Goal: Information Seeking & Learning: Learn about a topic

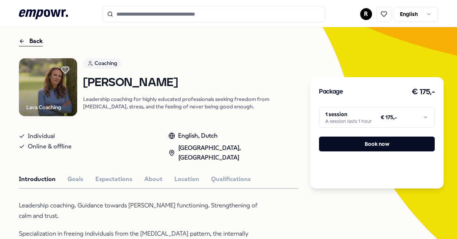
scroll to position [37, 0]
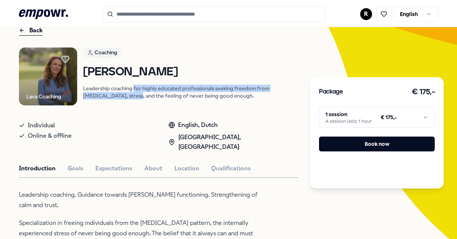
drag, startPoint x: 135, startPoint y: 88, endPoint x: 135, endPoint y: 97, distance: 8.5
click at [135, 97] on p "Leadership coaching for highly educated professionals seeking freedom from perf…" at bounding box center [191, 92] width 216 height 15
click at [135, 88] on p "Leadership coaching for highly educated professionals seeking freedom from perf…" at bounding box center [191, 92] width 216 height 15
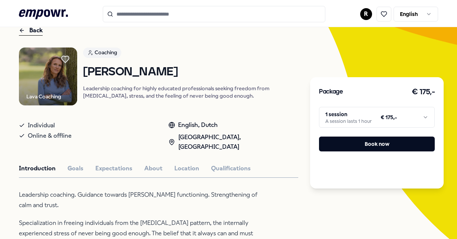
scroll to position [74, 0]
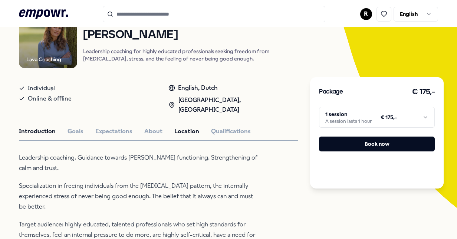
click at [174, 127] on button "Location" at bounding box center [186, 132] width 25 height 10
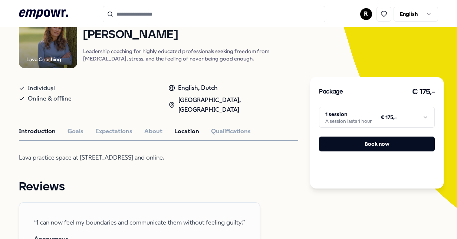
click at [22, 127] on button "Introduction" at bounding box center [37, 132] width 37 height 10
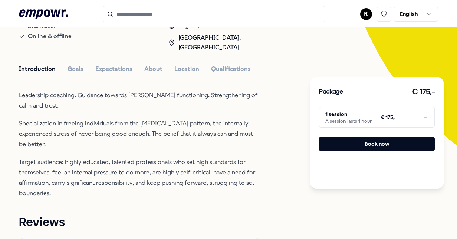
scroll to position [148, 0]
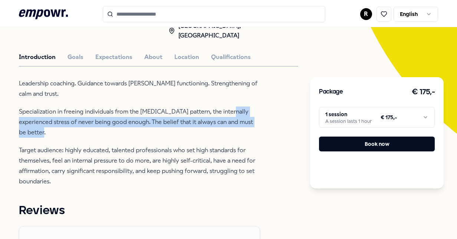
drag, startPoint x: 228, startPoint y: 103, endPoint x: 227, endPoint y: 124, distance: 20.4
click at [227, 124] on p "Specialization in freeing individuals from the perfectionism pattern, the inter…" at bounding box center [139, 122] width 241 height 31
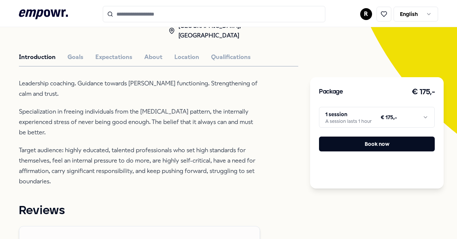
click at [28, 154] on p "Target audience: highly educated, talented professionals who set high standards…" at bounding box center [139, 166] width 241 height 42
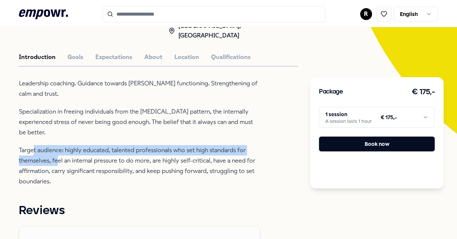
drag, startPoint x: 33, startPoint y: 141, endPoint x: 56, endPoint y: 152, distance: 26.1
click at [56, 152] on p "Target audience: highly educated, talented professionals who set high standards…" at bounding box center [139, 166] width 241 height 42
click at [191, 145] on p "Target audience: highly educated, talented professionals who set high standards…" at bounding box center [139, 166] width 241 height 42
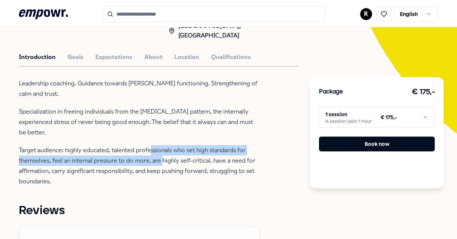
drag, startPoint x: 152, startPoint y: 141, endPoint x: 162, endPoint y: 154, distance: 16.5
click at [162, 154] on p "Target audience: highly educated, talented professionals who set high standards…" at bounding box center [139, 166] width 241 height 42
drag, startPoint x: 162, startPoint y: 154, endPoint x: 89, endPoint y: 152, distance: 72.4
click at [89, 152] on p "Target audience: highly educated, talented professionals who set high standards…" at bounding box center [139, 166] width 241 height 42
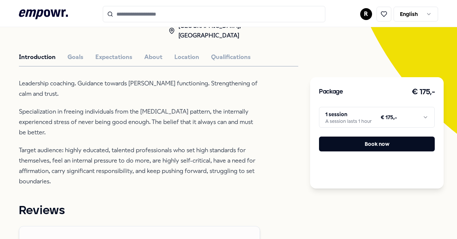
click at [84, 145] on p "Target audience: highly educated, talented professionals who set high standards…" at bounding box center [139, 166] width 241 height 42
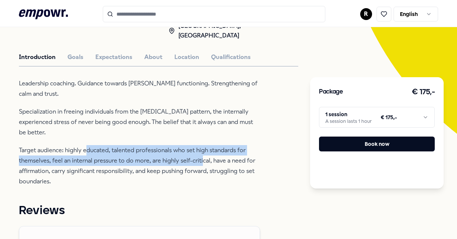
drag, startPoint x: 86, startPoint y: 139, endPoint x: 202, endPoint y: 151, distance: 117.1
click at [202, 151] on p "Target audience: highly educated, talented professionals who set high standards…" at bounding box center [139, 166] width 241 height 42
click at [193, 145] on p "Target audience: highly educated, talented professionals who set high standards…" at bounding box center [139, 166] width 241 height 42
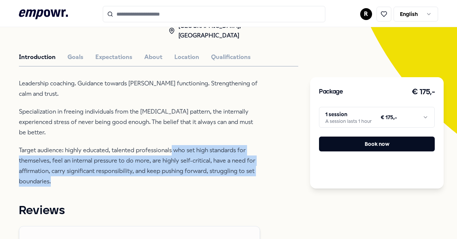
drag, startPoint x: 171, startPoint y: 139, endPoint x: 87, endPoint y: 170, distance: 90.2
click at [87, 170] on p "Target audience: highly educated, talented professionals who set high standards…" at bounding box center [139, 166] width 241 height 42
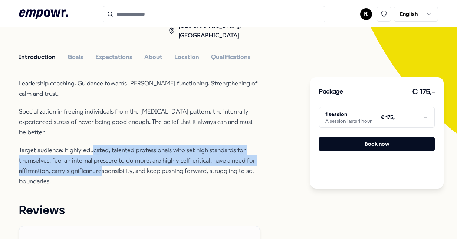
drag, startPoint x: 94, startPoint y: 140, endPoint x: 103, endPoint y: 167, distance: 27.9
click at [103, 167] on p "Target audience: highly educated, talented professionals who set high standards…" at bounding box center [139, 166] width 241 height 42
drag, startPoint x: 103, startPoint y: 167, endPoint x: 94, endPoint y: 174, distance: 11.4
click at [103, 167] on p "Target audience: highly educated, talented professionals who set high standards…" at bounding box center [139, 166] width 241 height 42
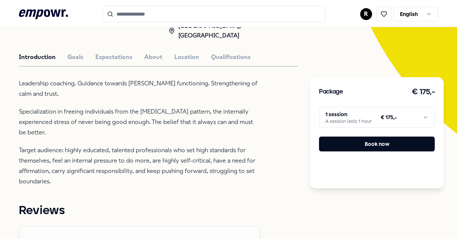
click at [84, 175] on p "Target audience: highly educated, talented professionals who set high standards…" at bounding box center [139, 166] width 241 height 42
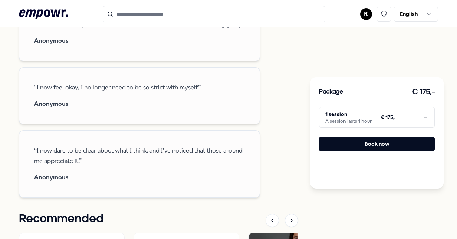
scroll to position [371, 0]
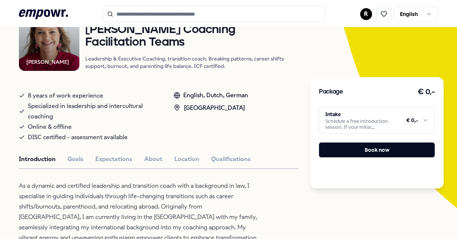
scroll to position [111, 0]
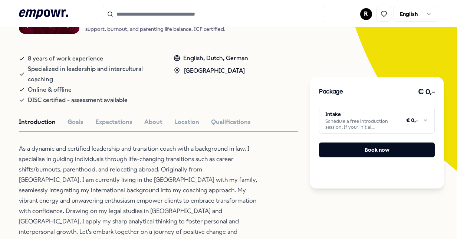
click at [182, 125] on button "Location" at bounding box center [186, 122] width 25 height 10
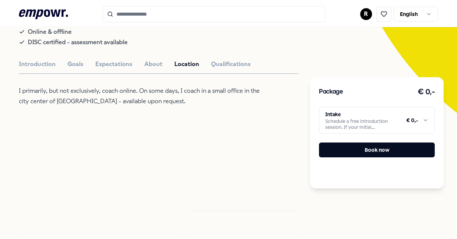
scroll to position [186, 0]
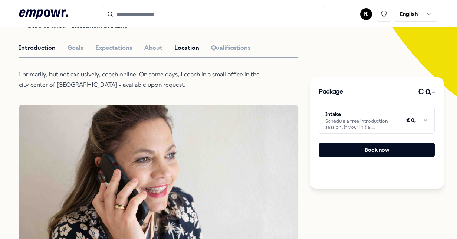
click at [30, 51] on button "Introduction" at bounding box center [37, 48] width 37 height 10
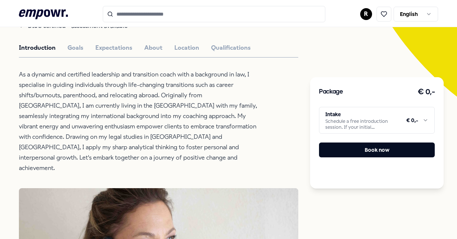
click at [422, 121] on html ".empowr-logo_svg__cls-1{fill:#03032f} R English All categories Self-care librar…" at bounding box center [228, 119] width 457 height 239
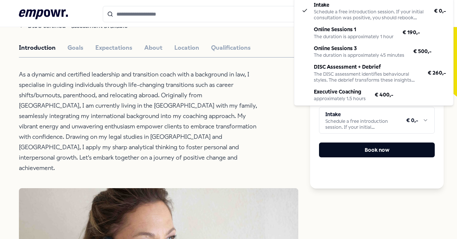
click at [426, 119] on html ".empowr-logo_svg__cls-1{fill:#03032f} R English All categories Self-care librar…" at bounding box center [228, 119] width 457 height 239
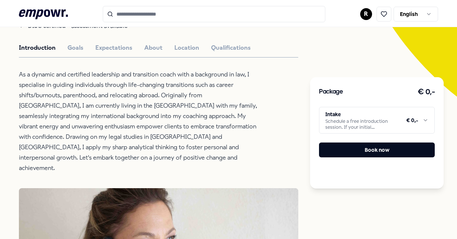
click at [425, 120] on html ".empowr-logo_svg__cls-1{fill:#03032f} R English All categories Self-care librar…" at bounding box center [228, 119] width 457 height 239
click at [422, 122] on html ".empowr-logo_svg__cls-1{fill:#03032f} R English All categories Self-care librar…" at bounding box center [228, 119] width 457 height 239
click at [416, 120] on html ".empowr-logo_svg__cls-1{fill:#03032f} R English All categories Self-care librar…" at bounding box center [228, 119] width 457 height 239
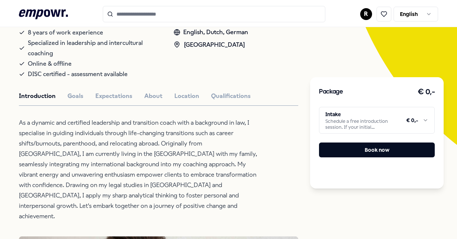
scroll to position [148, 0]
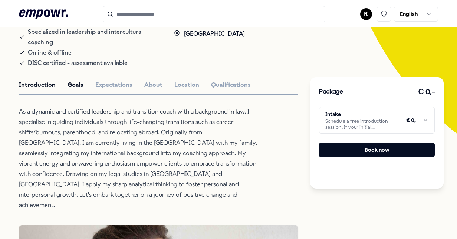
click at [76, 83] on button "Goals" at bounding box center [76, 85] width 16 height 10
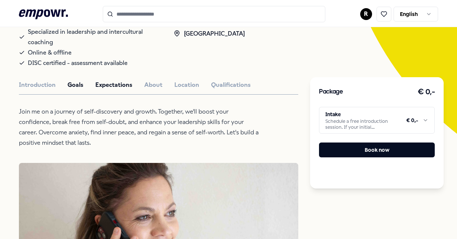
click at [111, 85] on button "Expectations" at bounding box center [113, 85] width 37 height 10
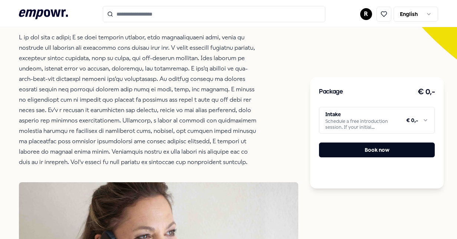
scroll to position [186, 0]
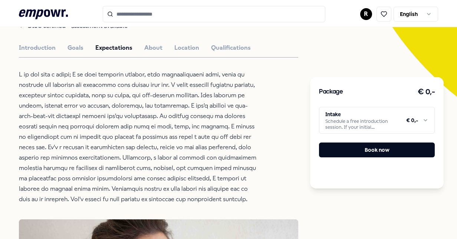
click at [161, 47] on div "Introduction Goals Expectations About Location Qualifications" at bounding box center [158, 48] width 279 height 10
click at [161, 46] on div "Introduction Goals Expectations About Location Qualifications" at bounding box center [158, 48] width 279 height 10
click at [157, 44] on button "About" at bounding box center [153, 48] width 18 height 10
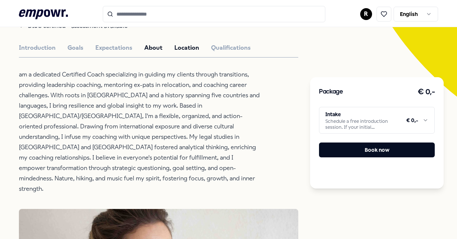
click at [193, 49] on button "Location" at bounding box center [186, 48] width 25 height 10
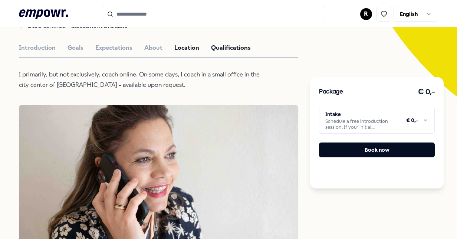
click at [226, 45] on button "Qualifications" at bounding box center [231, 48] width 40 height 10
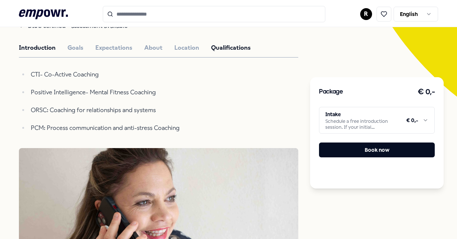
click at [33, 49] on button "Introduction" at bounding box center [37, 48] width 37 height 10
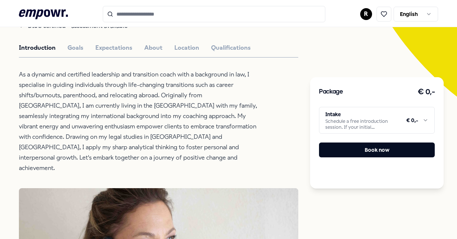
click at [425, 118] on html ".empowr-logo_svg__cls-1{fill:#03032f} R English All categories Self-care librar…" at bounding box center [228, 119] width 457 height 239
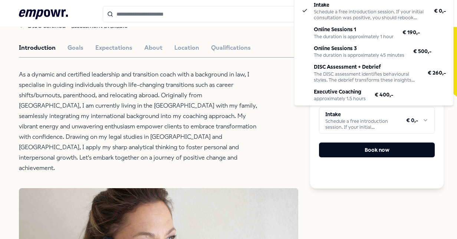
click at [423, 117] on html ".empowr-logo_svg__cls-1{fill:#03032f} R English All categories Self-care librar…" at bounding box center [228, 119] width 457 height 239
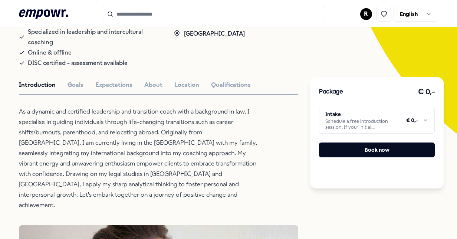
scroll to position [155, 0]
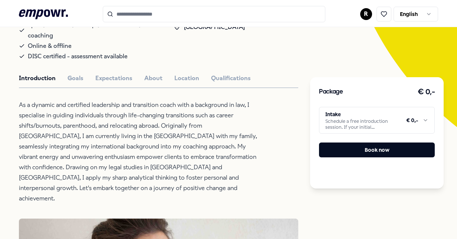
click at [78, 81] on button "Goals" at bounding box center [76, 78] width 16 height 10
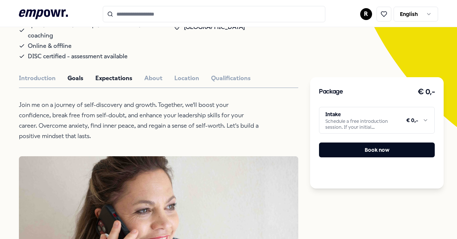
click at [119, 76] on button "Expectations" at bounding box center [113, 78] width 37 height 10
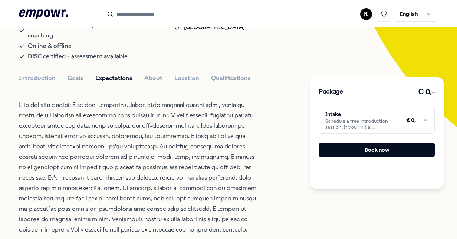
scroll to position [192, 0]
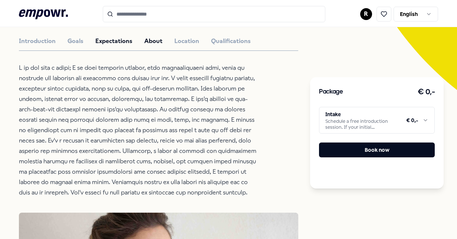
click at [149, 42] on button "About" at bounding box center [153, 41] width 18 height 10
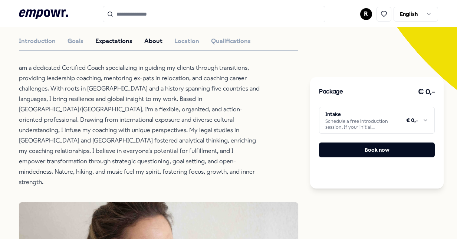
click at [119, 39] on button "Expectations" at bounding box center [113, 41] width 37 height 10
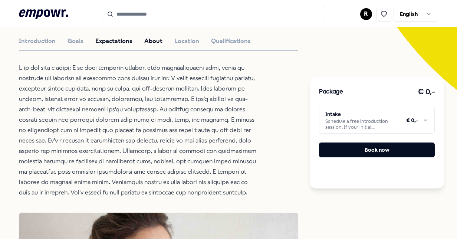
click at [158, 39] on button "About" at bounding box center [153, 41] width 18 height 10
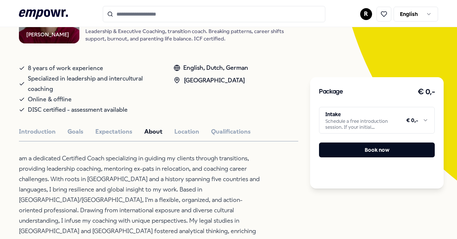
scroll to position [148, 0]
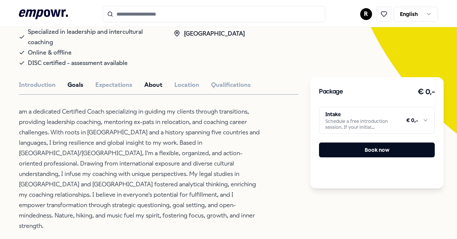
click at [74, 88] on button "Goals" at bounding box center [76, 85] width 16 height 10
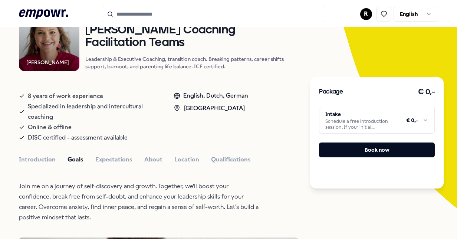
scroll to position [0, 0]
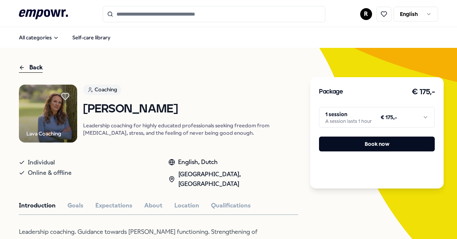
click at [416, 115] on html ".empowr-logo_svg__cls-1{fill:#03032f} R English All categories Self-care librar…" at bounding box center [228, 119] width 457 height 239
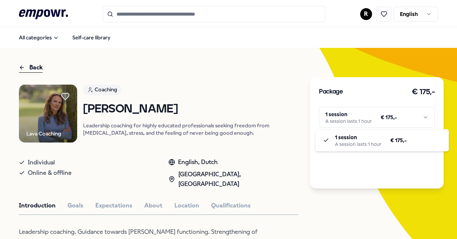
click at [416, 114] on html ".empowr-logo_svg__cls-1{fill:#03032f} R English All categories Self-care librar…" at bounding box center [228, 119] width 457 height 239
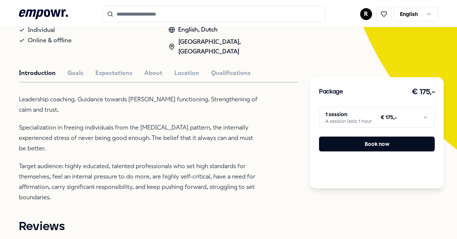
scroll to position [136, 0]
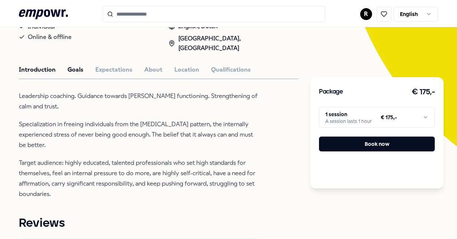
click at [72, 65] on button "Goals" at bounding box center [76, 70] width 16 height 10
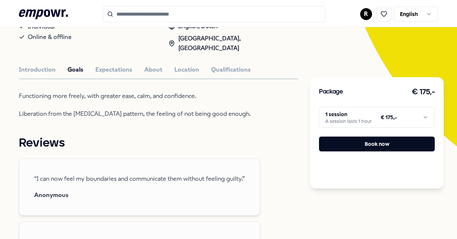
click at [114, 65] on button "Expectations" at bounding box center [113, 70] width 37 height 10
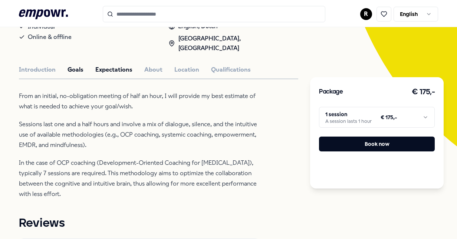
click at [75, 65] on button "Goals" at bounding box center [76, 70] width 16 height 10
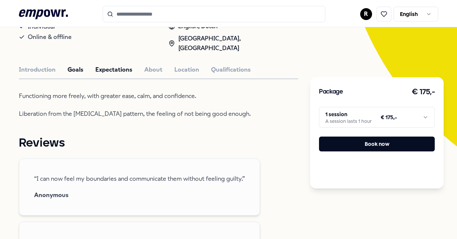
click at [116, 65] on button "Expectations" at bounding box center [113, 70] width 37 height 10
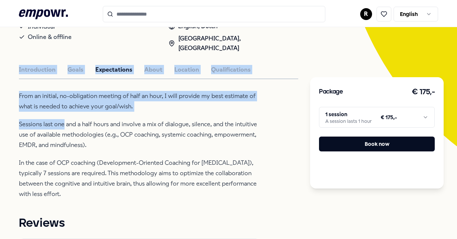
drag, startPoint x: 8, startPoint y: 52, endPoint x: 65, endPoint y: 105, distance: 78.0
click at [159, 65] on button "About" at bounding box center [153, 70] width 18 height 10
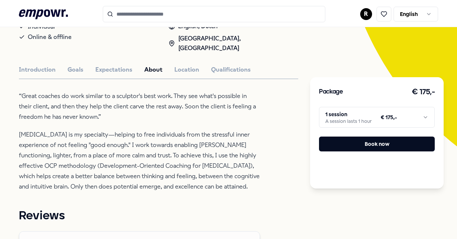
click at [163, 130] on p "Perfectionism is my specialty—helping to free individuals from the stressful in…" at bounding box center [139, 161] width 241 height 62
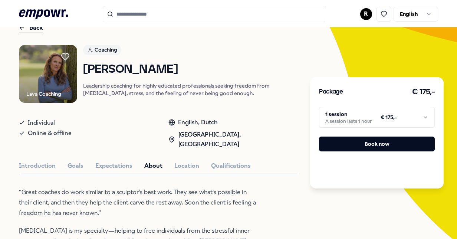
scroll to position [148, 0]
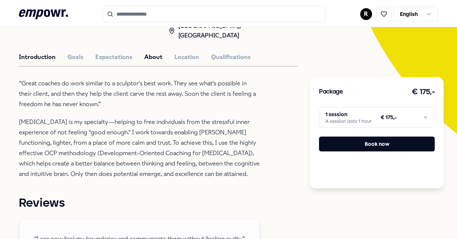
click at [46, 52] on button "Introduction" at bounding box center [37, 57] width 37 height 10
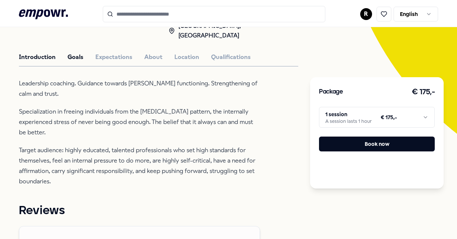
click at [71, 52] on button "Goals" at bounding box center [76, 57] width 16 height 10
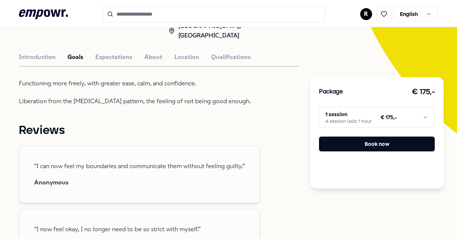
scroll to position [74, 0]
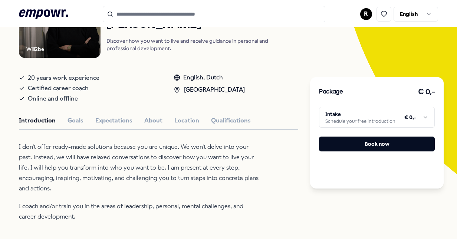
scroll to position [148, 0]
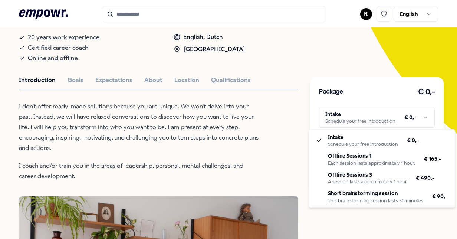
click at [426, 114] on html ".empowr-logo_svg__cls-1{fill:#03032f} R English All categories Self-care librar…" at bounding box center [228, 119] width 457 height 239
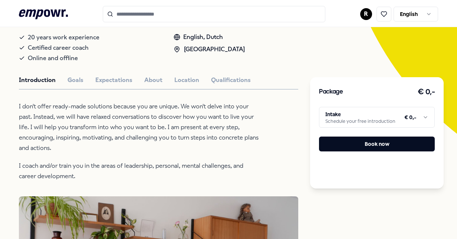
click at [148, 153] on html ".empowr-logo_svg__cls-1{fill:#03032f} R English All categories Self-care librar…" at bounding box center [228, 119] width 457 height 239
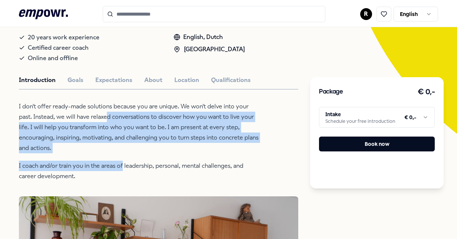
drag, startPoint x: 106, startPoint y: 120, endPoint x: 123, endPoint y: 165, distance: 47.7
click at [123, 165] on div "I don't offer ready-made solutions because you are unique. We won't delve into …" at bounding box center [139, 141] width 241 height 80
click at [123, 165] on p "I coach and/or train you in the areas of leadership, personal, mental challenge…" at bounding box center [139, 171] width 241 height 21
click at [115, 127] on p "I don't offer ready-made solutions because you are unique. We won't delve into …" at bounding box center [139, 127] width 241 height 52
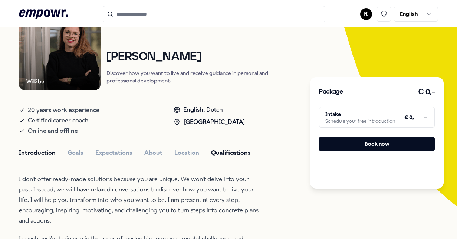
scroll to position [74, 0]
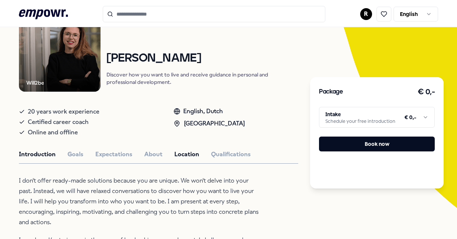
click at [181, 151] on button "Location" at bounding box center [186, 155] width 25 height 10
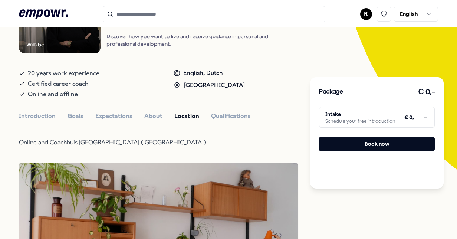
scroll to position [111, 0]
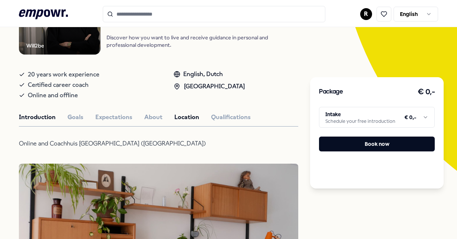
click at [53, 116] on button "Introduction" at bounding box center [37, 117] width 37 height 10
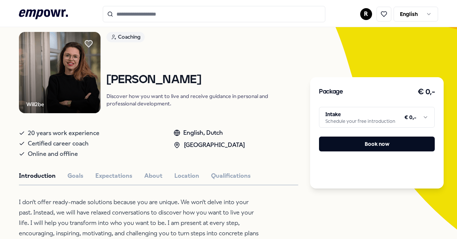
scroll to position [56, 0]
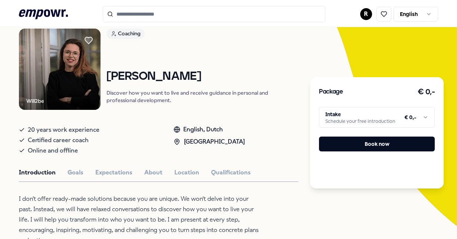
click at [77, 171] on button "Goals" at bounding box center [76, 173] width 16 height 10
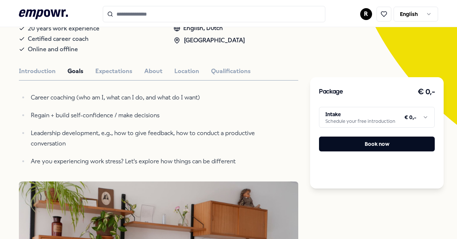
scroll to position [167, 0]
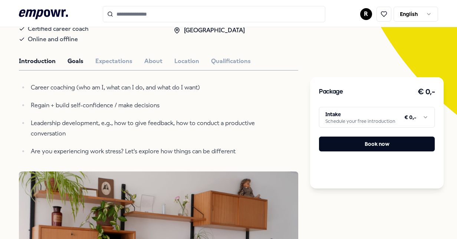
click at [48, 60] on button "Introduction" at bounding box center [37, 61] width 37 height 10
